Goal: Task Accomplishment & Management: Use online tool/utility

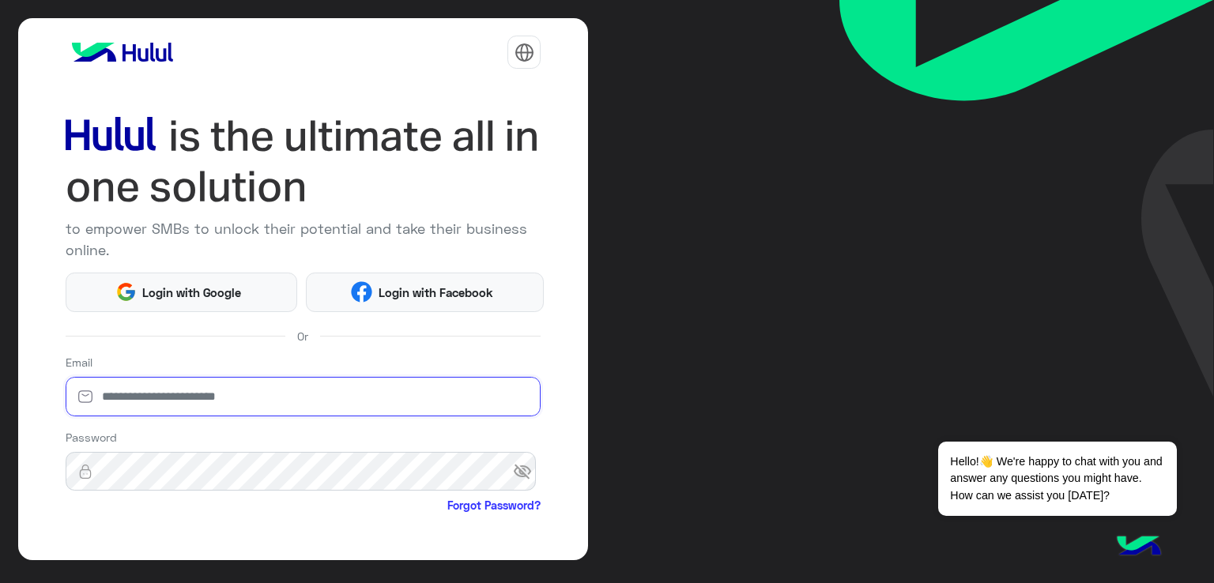
click at [205, 413] on input "email" at bounding box center [304, 397] width 476 height 40
type input "**********"
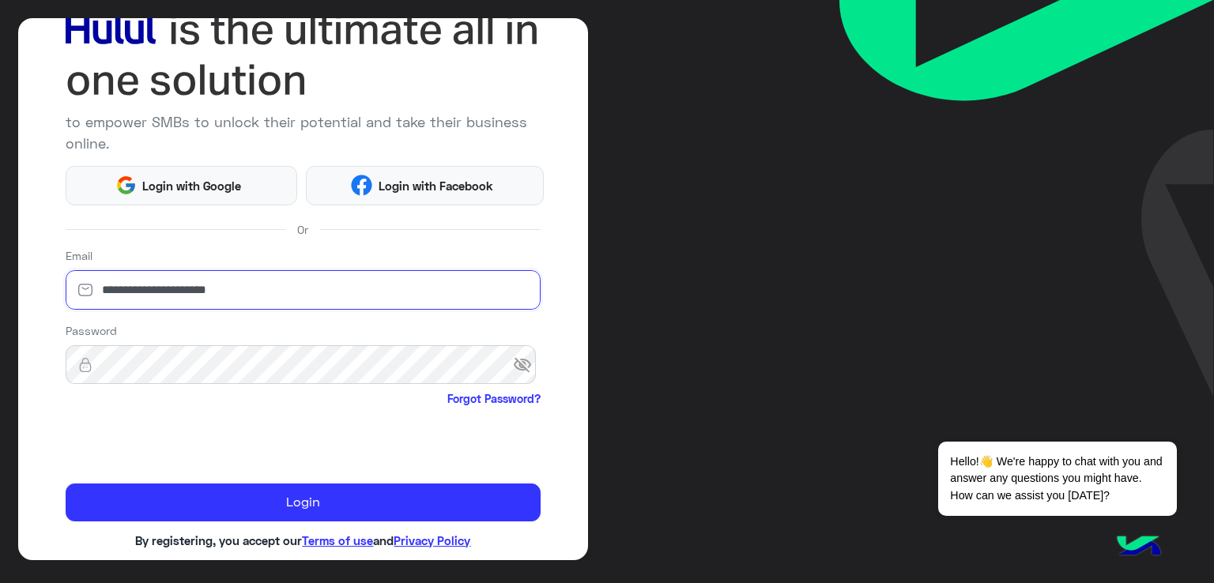
scroll to position [130, 0]
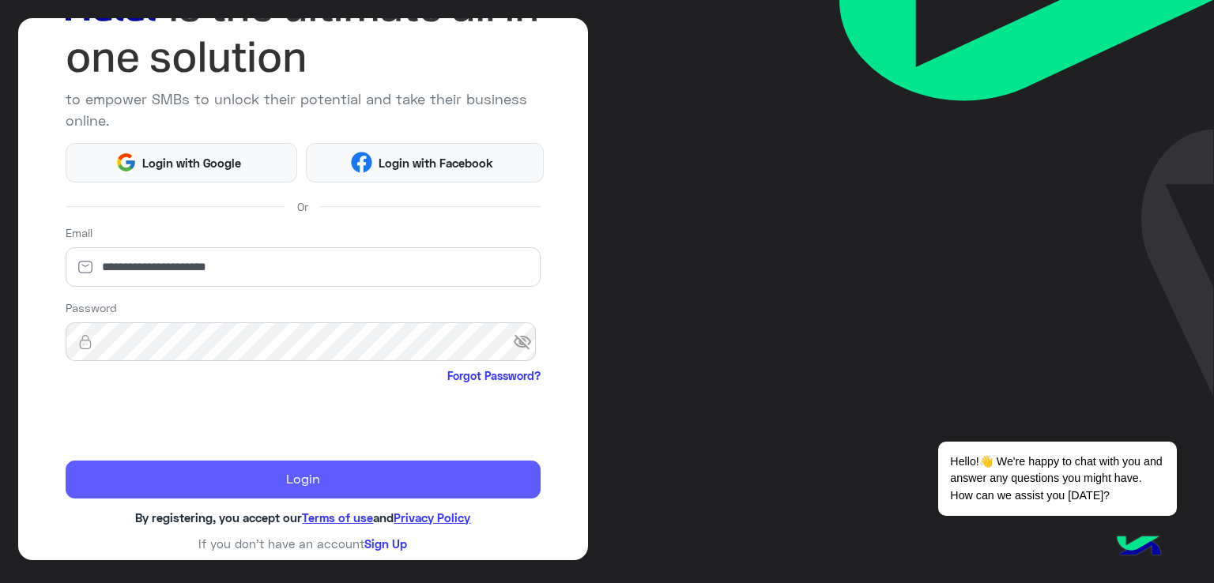
click at [477, 474] on button "Login" at bounding box center [304, 480] width 476 height 38
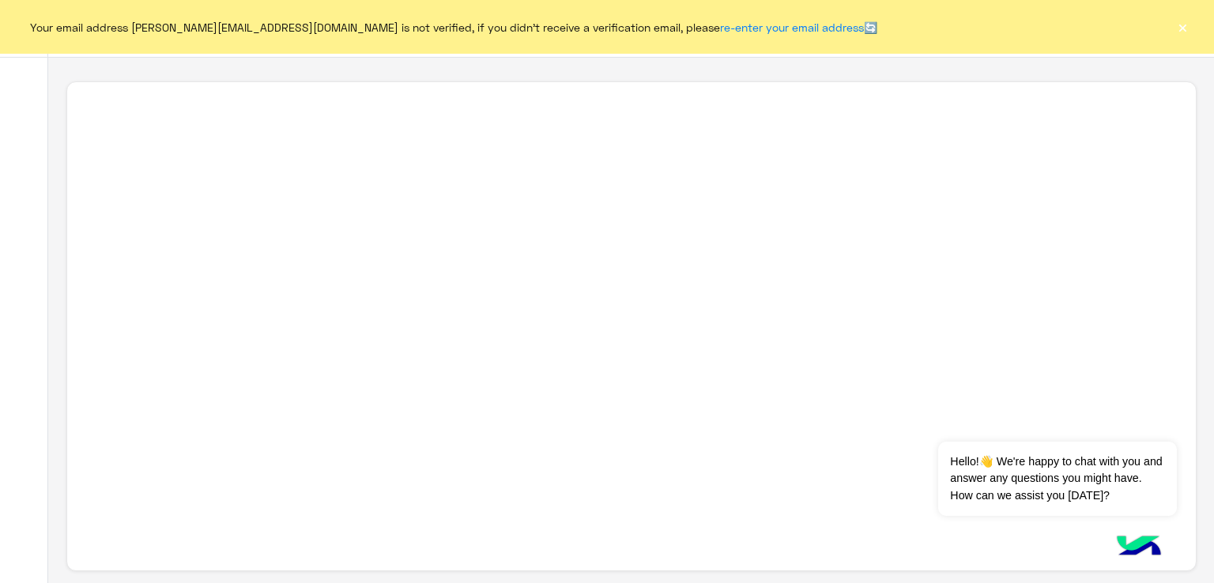
click at [1174, 22] on button "×" at bounding box center [1182, 27] width 16 height 16
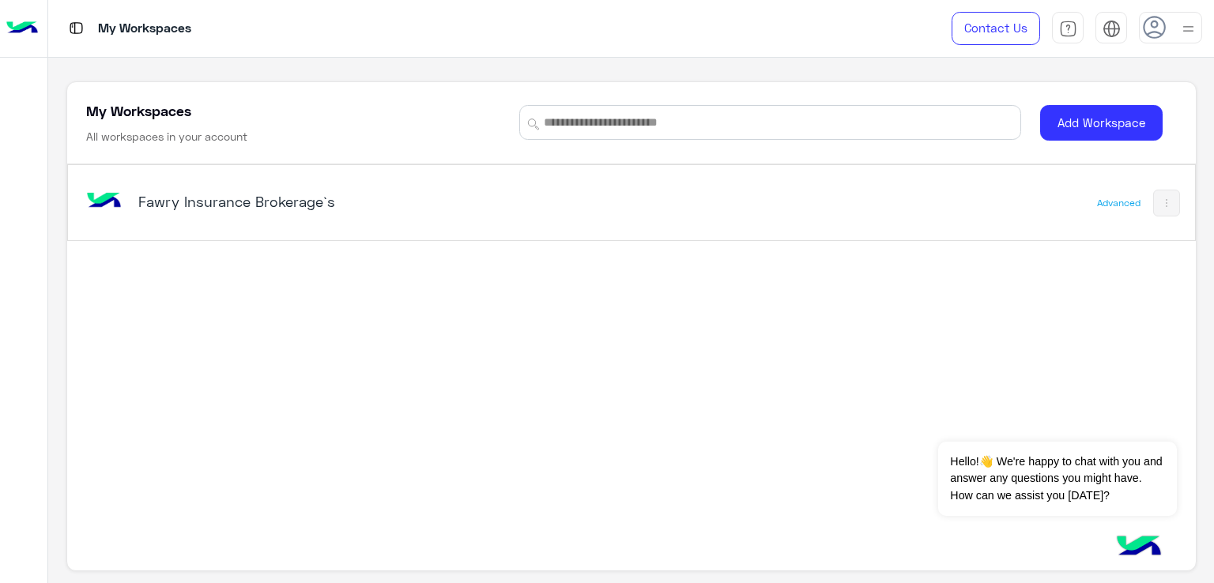
click at [277, 211] on div "Fawry Insurance Brokerage`s" at bounding box center [335, 203] width 395 height 22
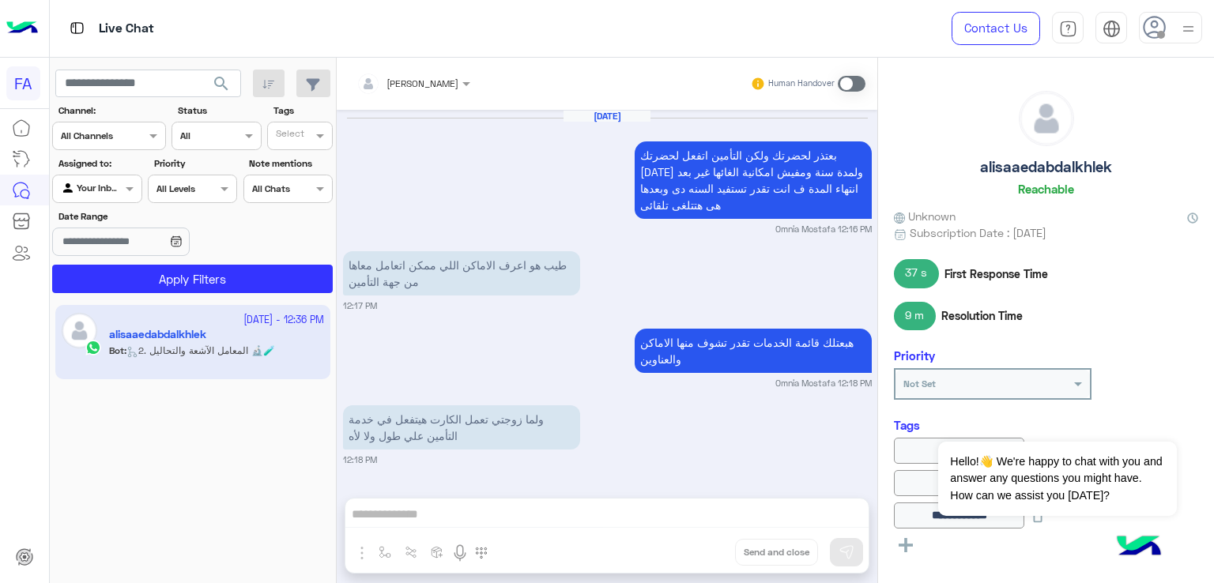
scroll to position [1674, 0]
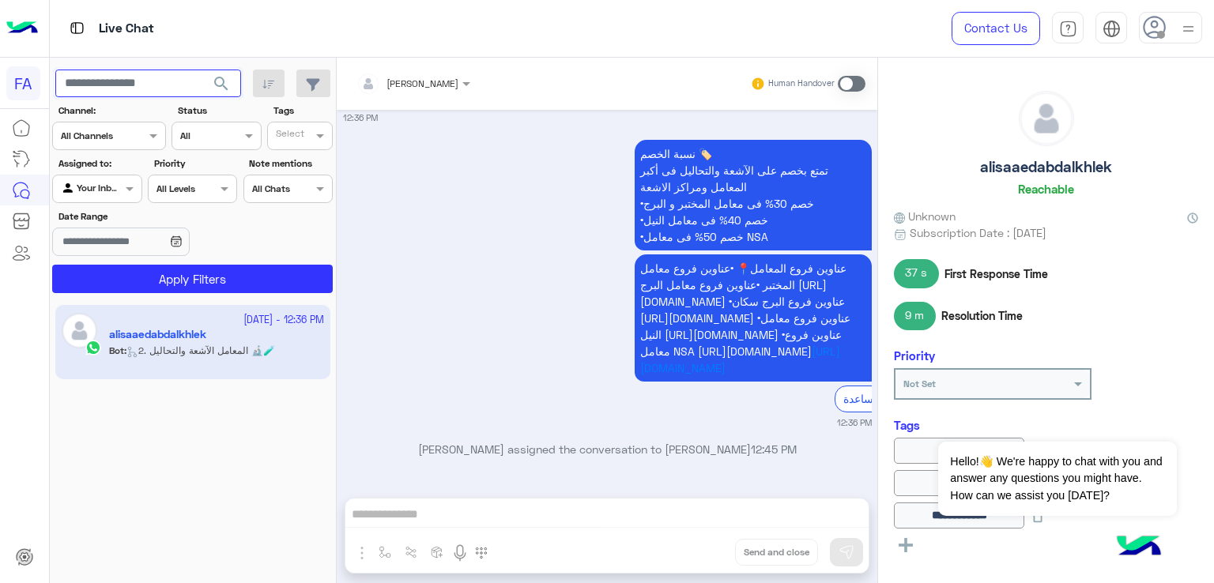
click at [167, 78] on input "text" at bounding box center [148, 84] width 186 height 28
paste input "**********"
type input "**********"
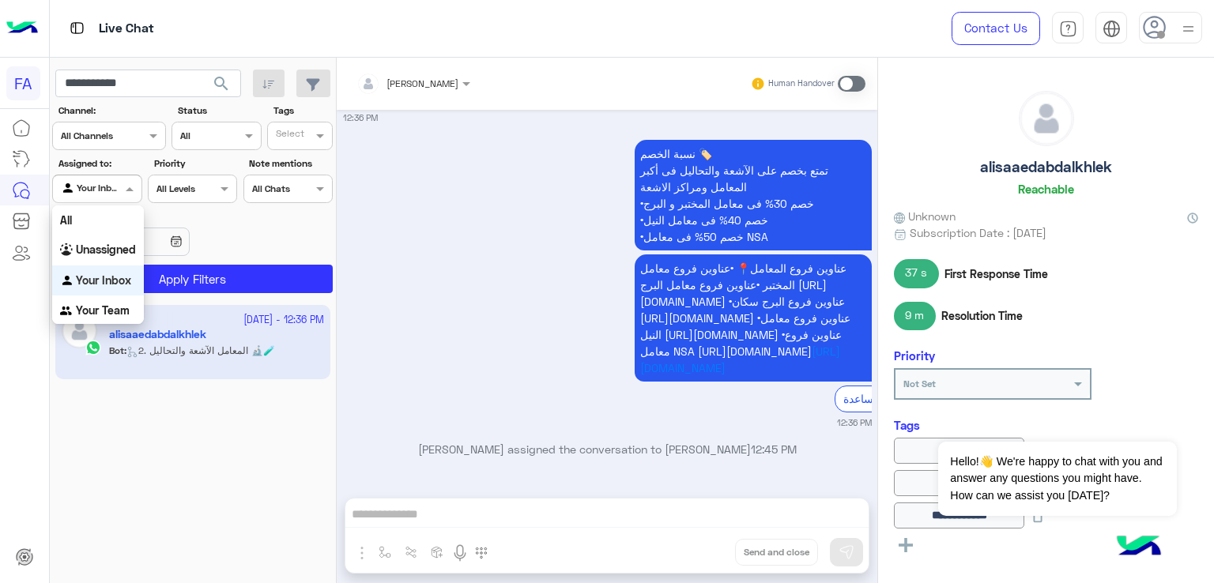
click at [111, 183] on div at bounding box center [97, 186] width 88 height 15
click at [111, 247] on b "Unassigned" at bounding box center [106, 249] width 60 height 13
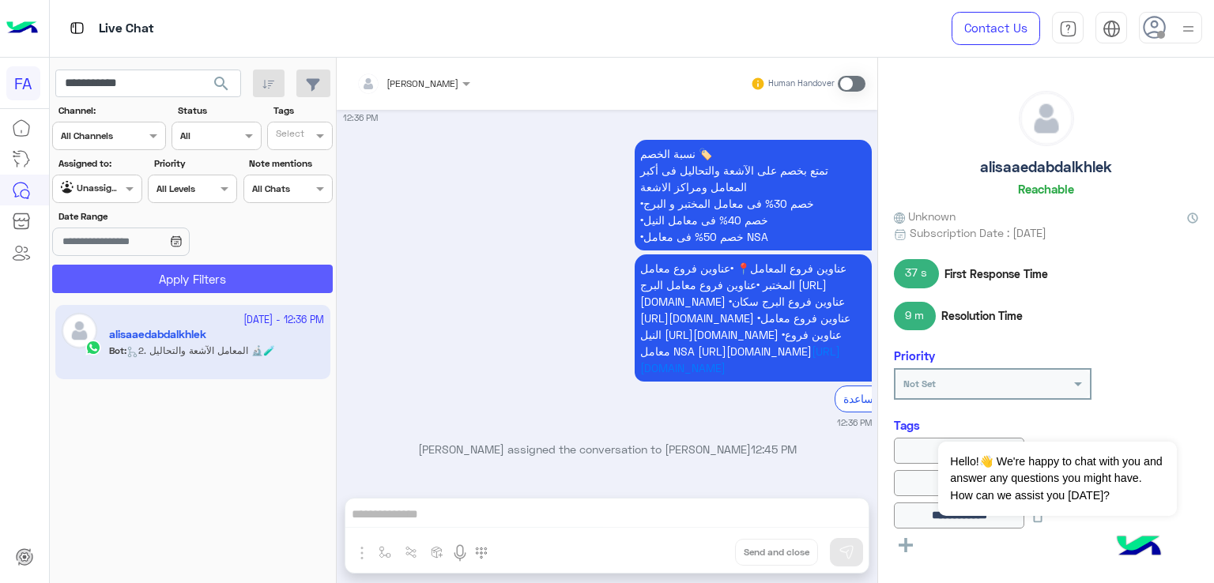
click at [192, 266] on button "Apply Filters" at bounding box center [192, 279] width 280 height 28
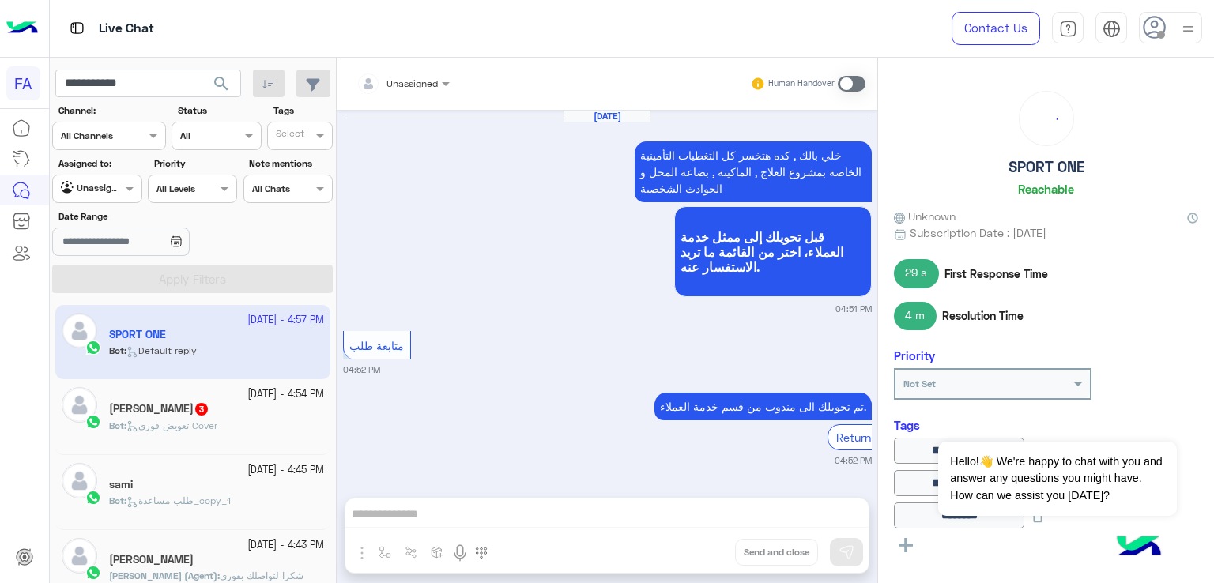
scroll to position [1199, 0]
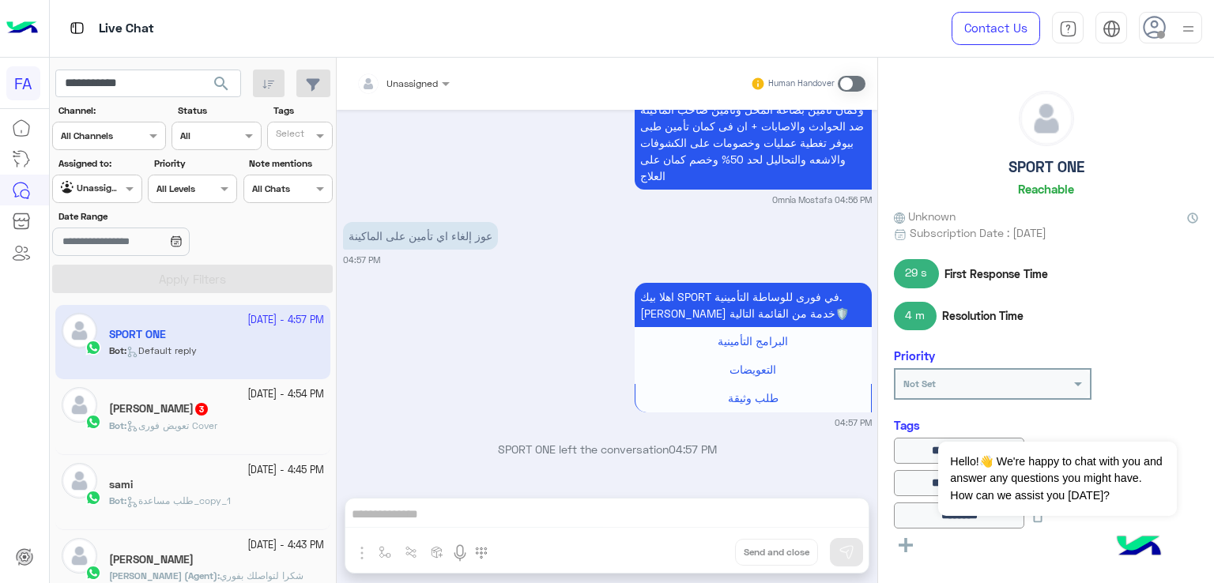
click at [213, 84] on span "search" at bounding box center [221, 83] width 19 height 19
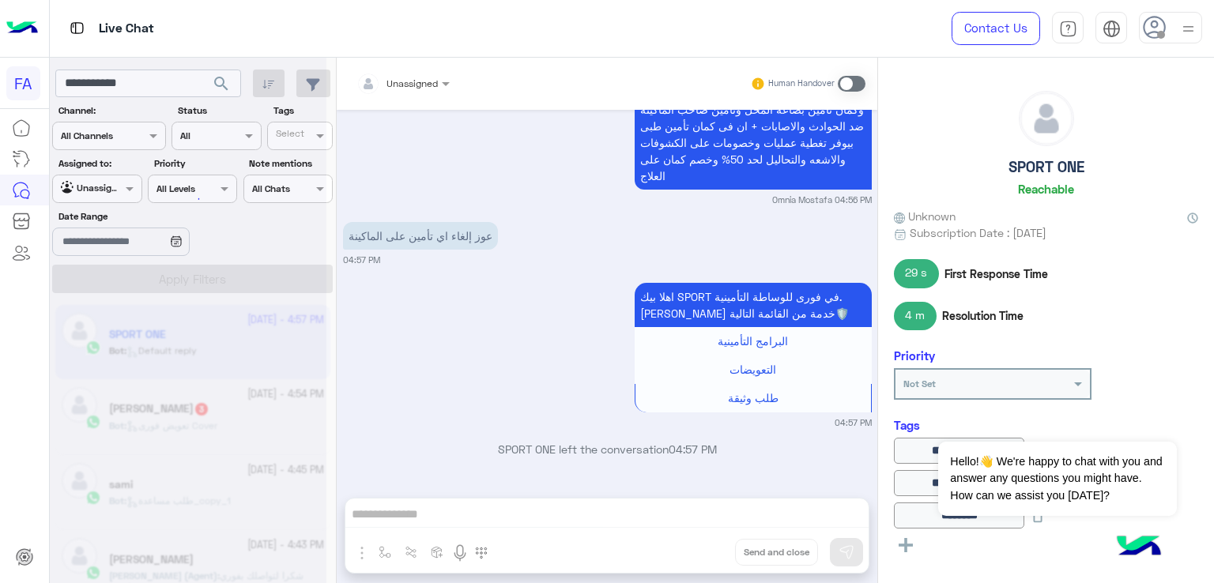
scroll to position [1240, 0]
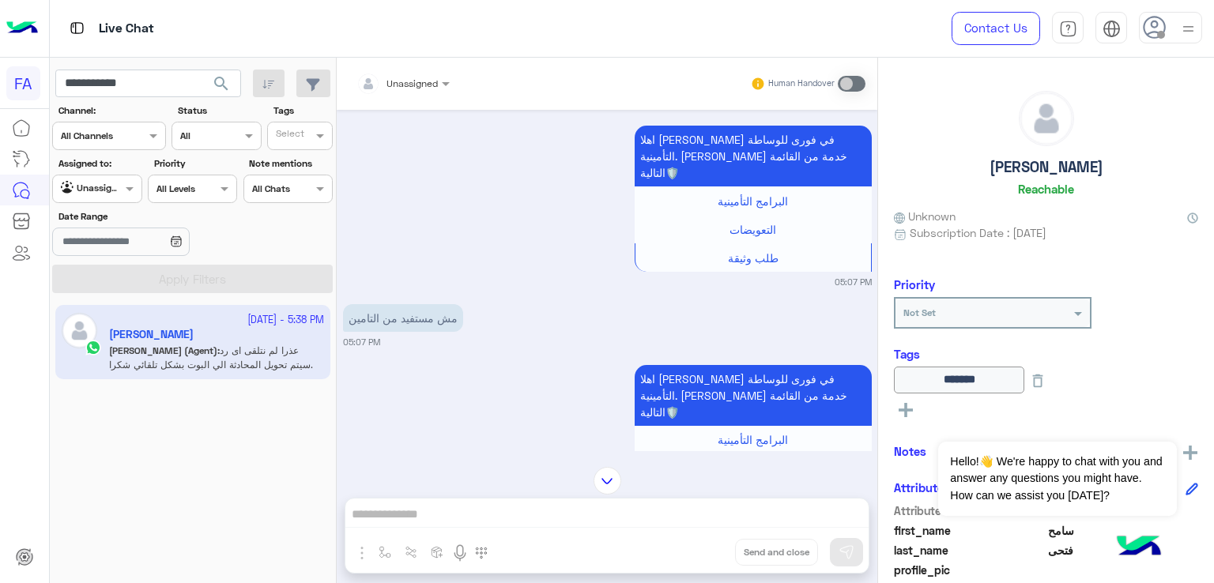
scroll to position [8729, 0]
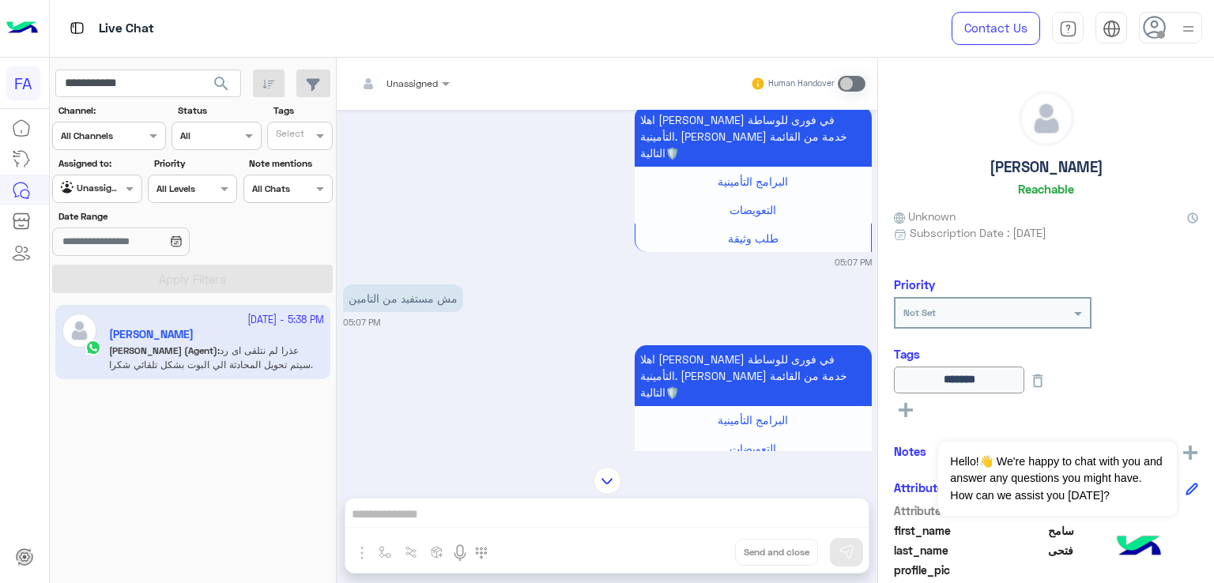
click at [877, 380] on mat-drawer "[PERSON_NAME] Reachable Unknown Subscription Date : [DATE] Priority Not Set Tag…" at bounding box center [1045, 324] width 337 height 532
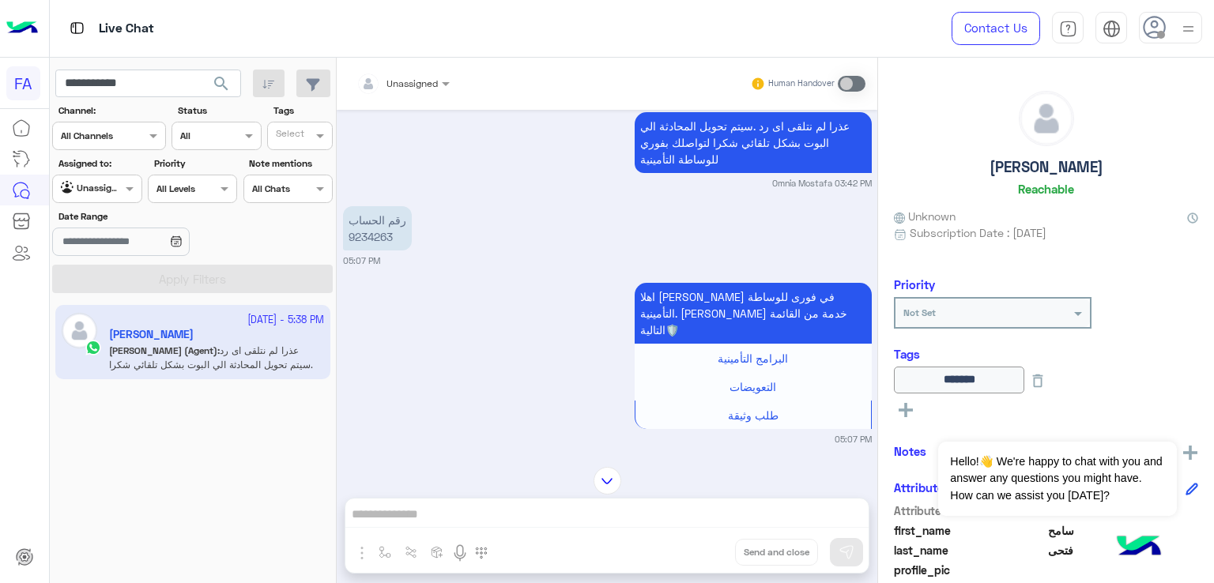
scroll to position [8571, 0]
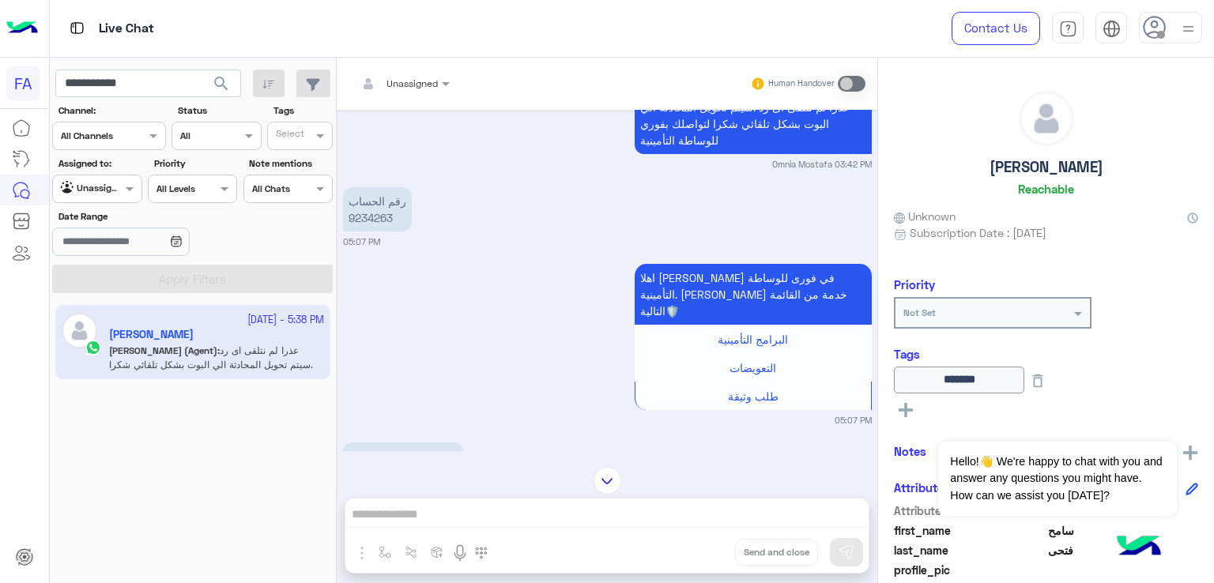
click at [389, 187] on p "رقم الحساب 9234263" at bounding box center [377, 209] width 69 height 44
copy p "9234263"
click at [1185, 33] on img at bounding box center [1188, 29] width 20 height 20
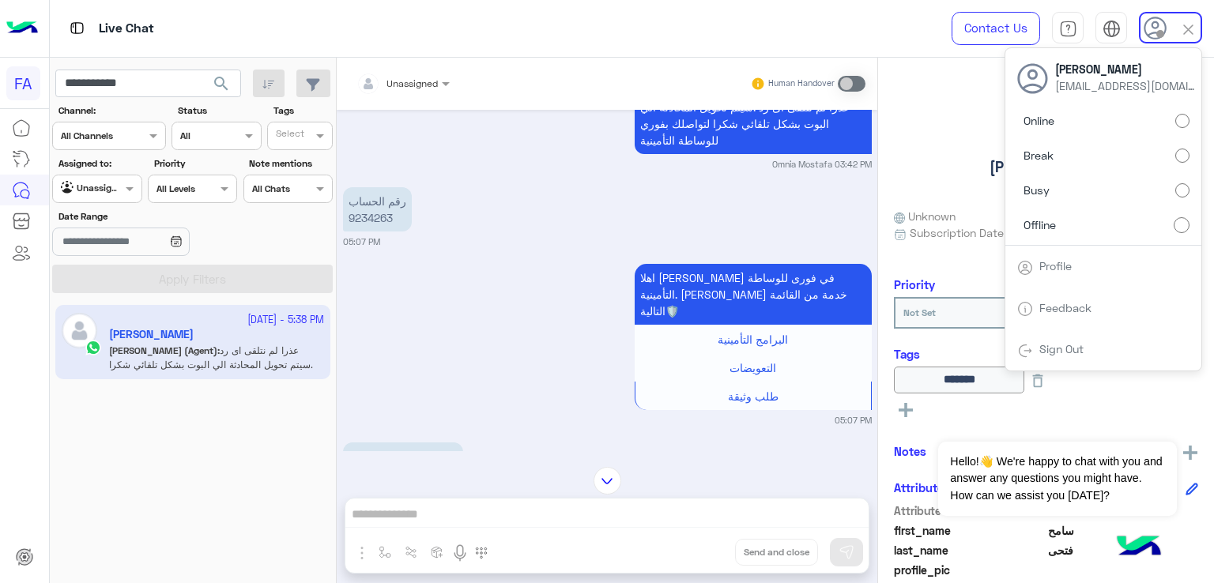
click at [1045, 348] on link "Sign Out" at bounding box center [1061, 348] width 44 height 13
